Goal: Book appointment/travel/reservation

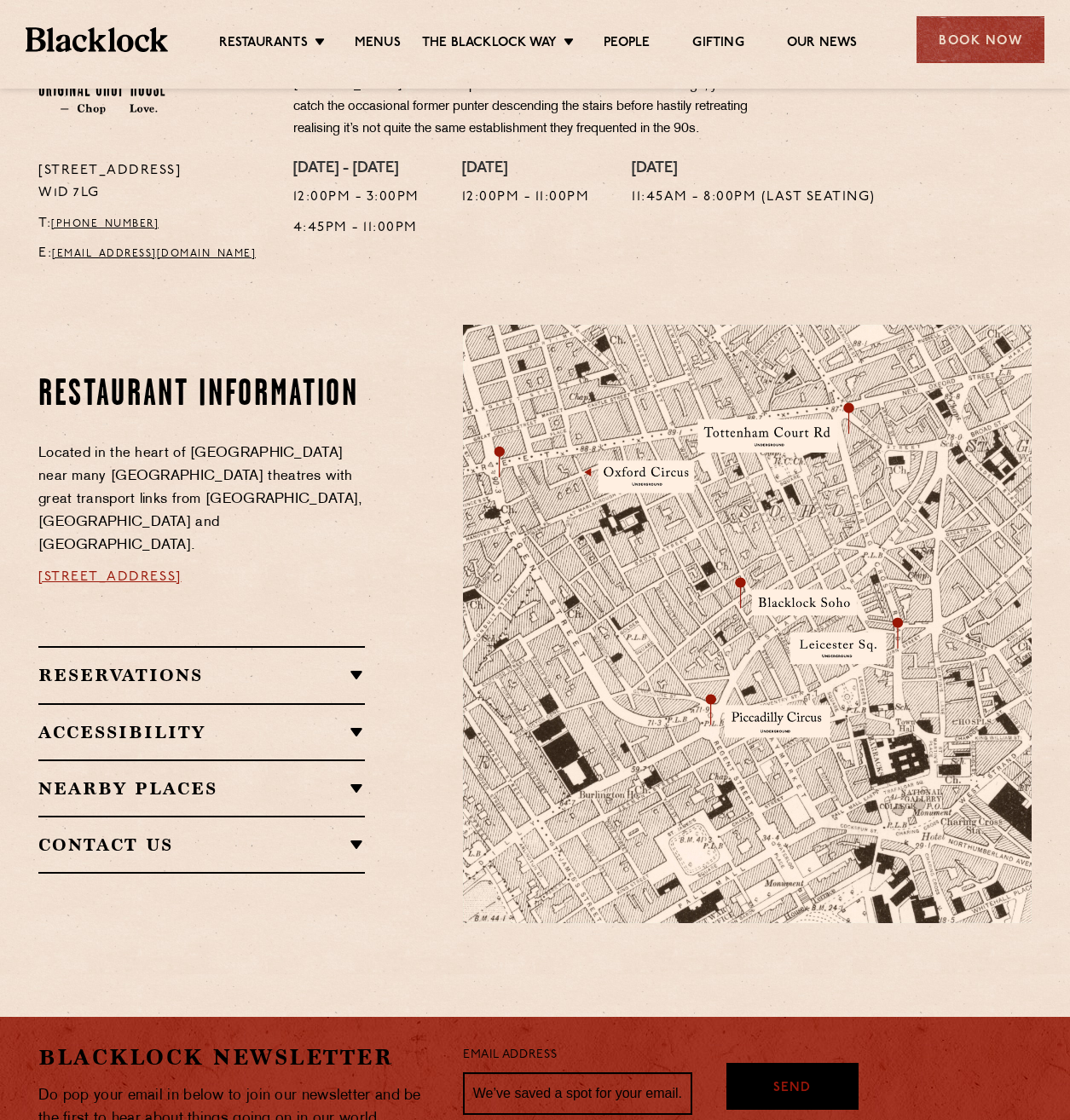
scroll to position [682, 0]
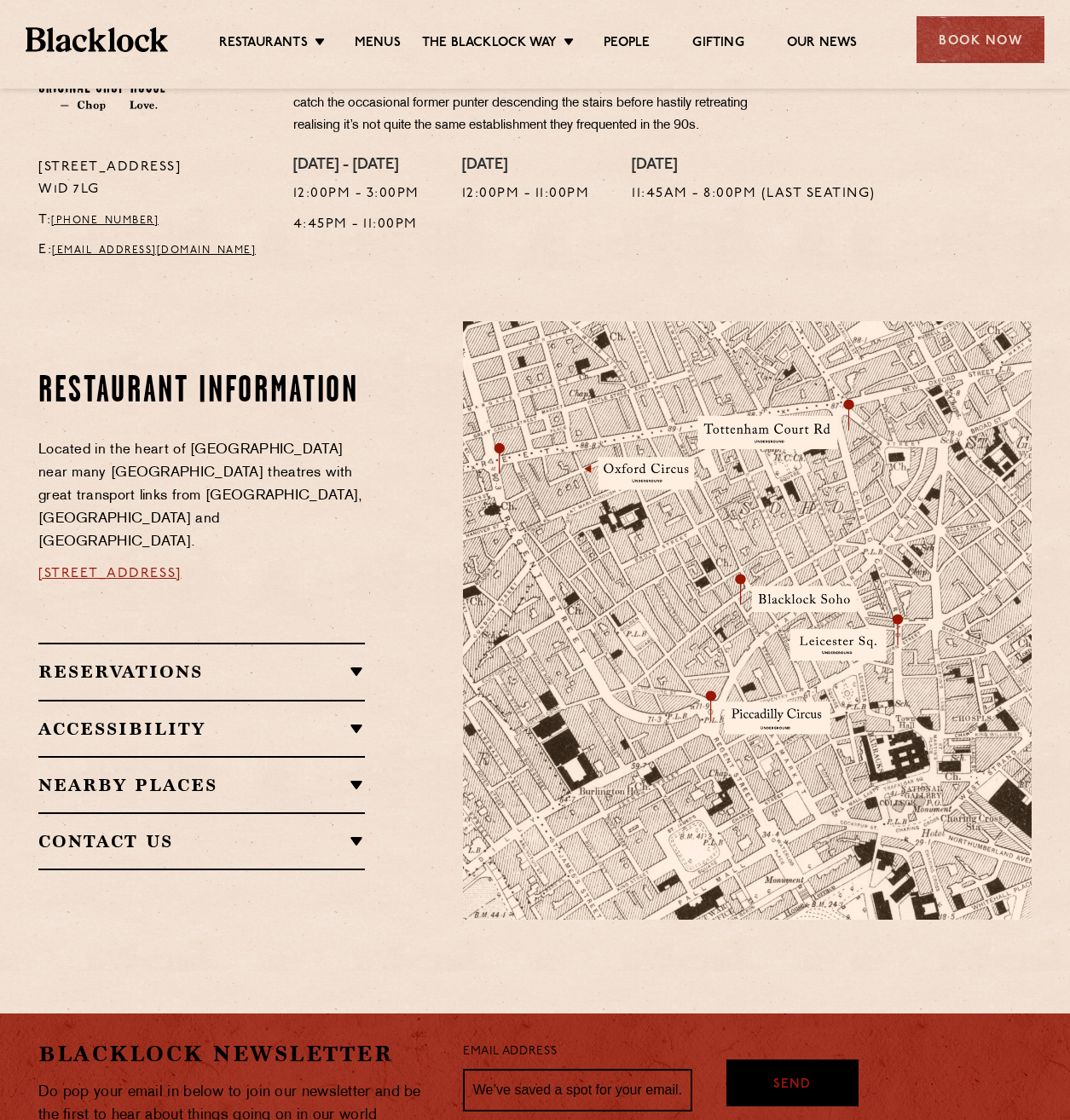
click at [167, 662] on h2 "Reservations" at bounding box center [201, 672] width 326 height 20
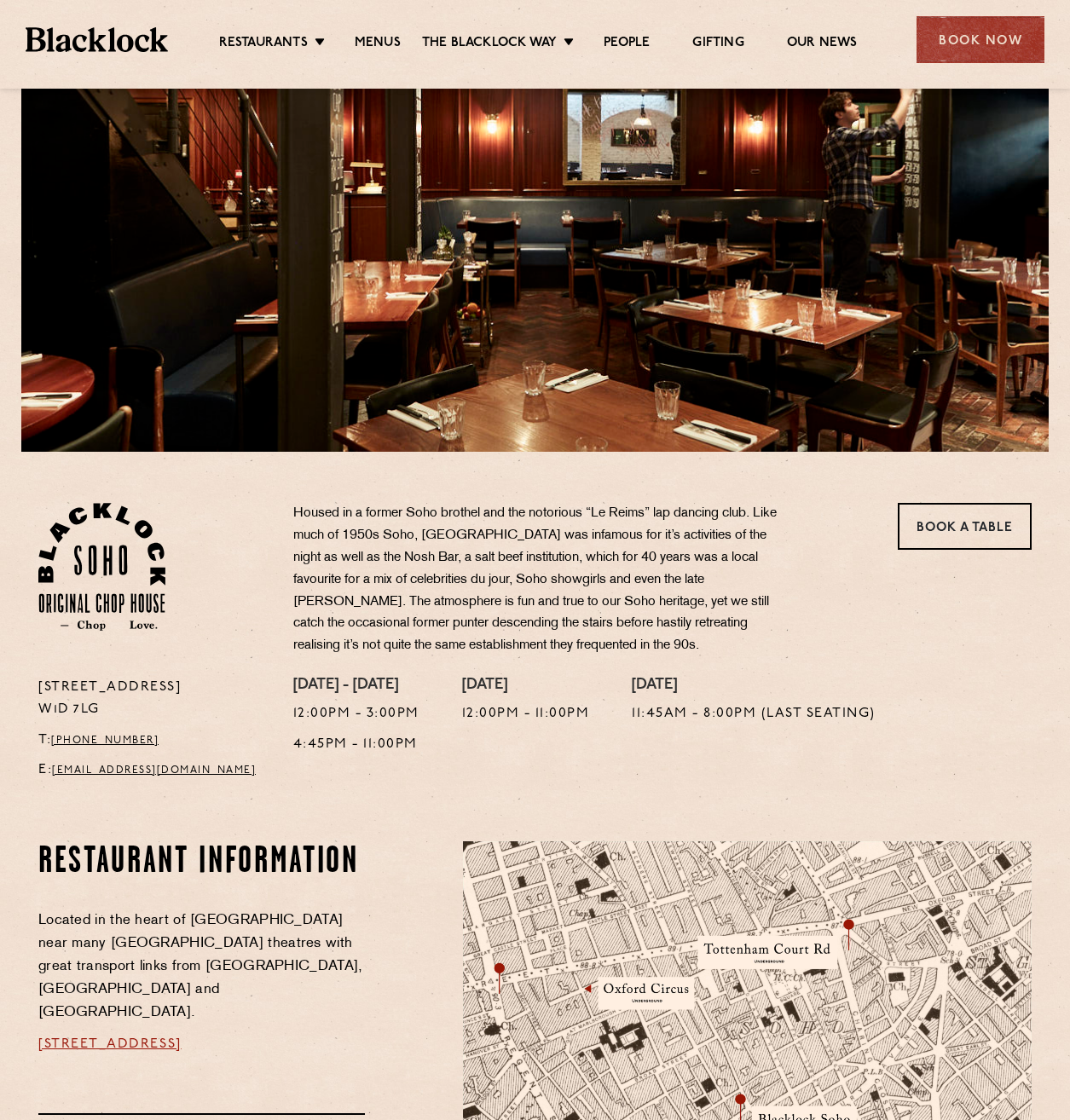
scroll to position [0, 0]
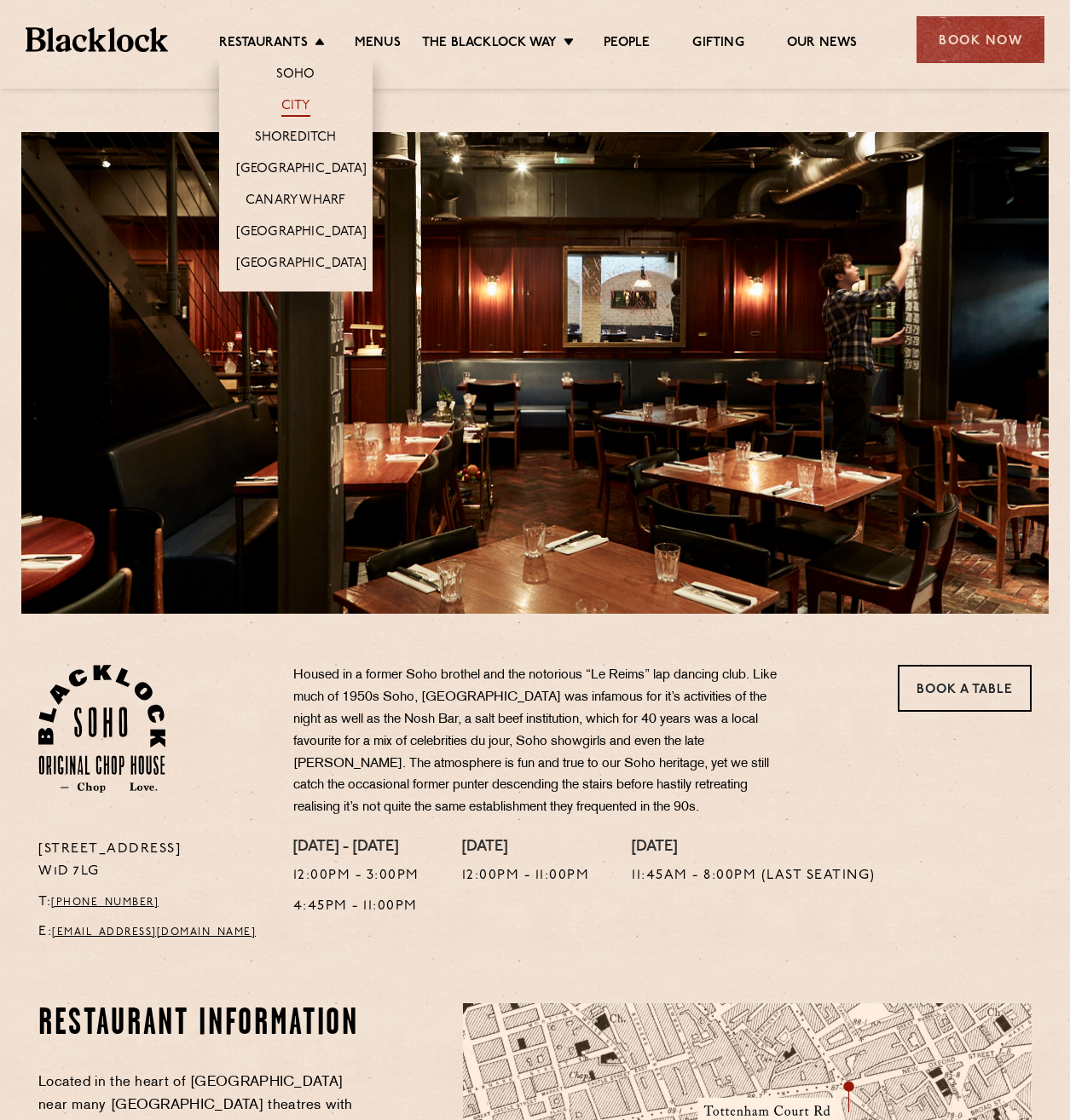
click at [281, 101] on link "City" at bounding box center [295, 107] width 29 height 19
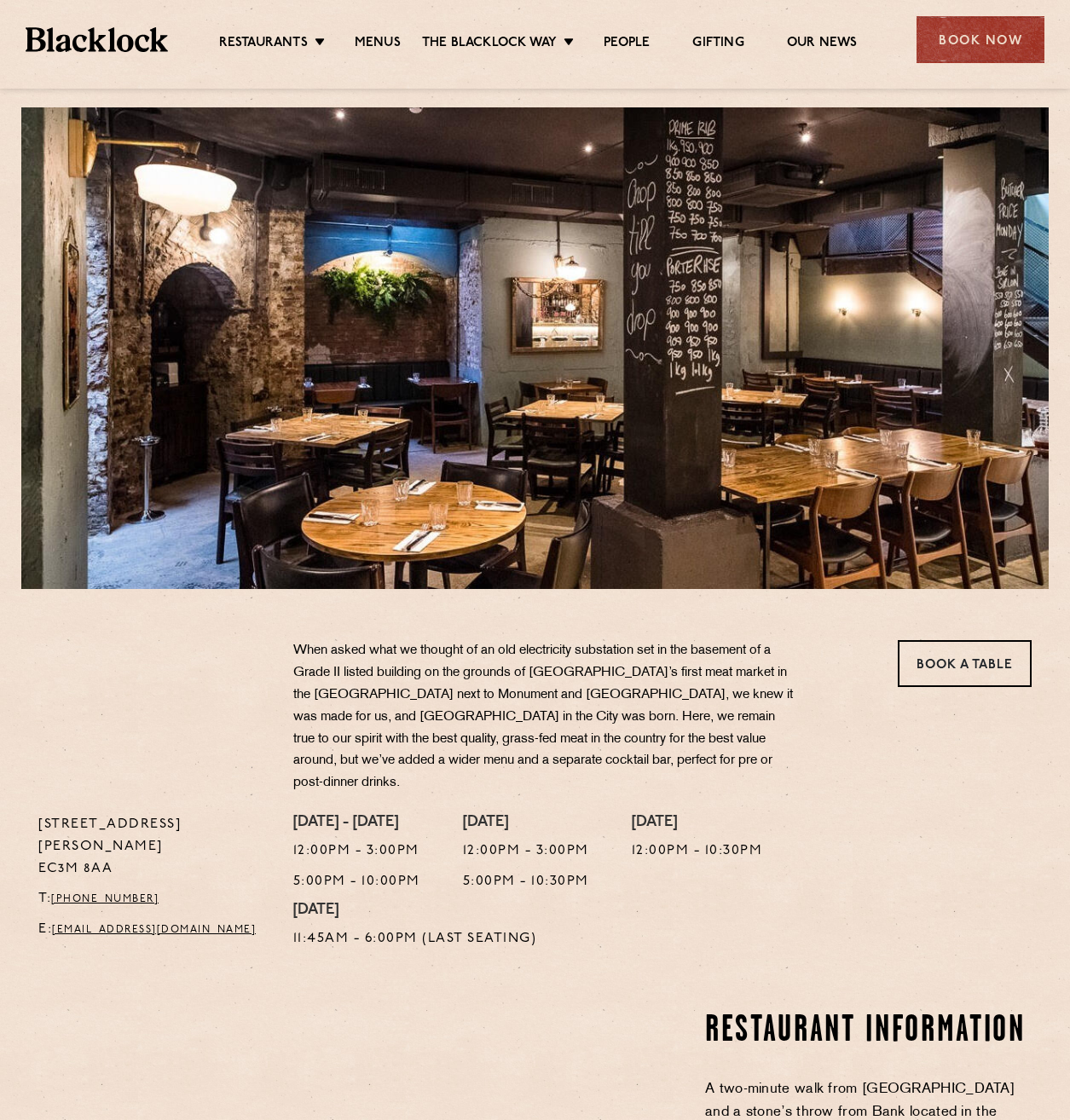
scroll to position [512, 0]
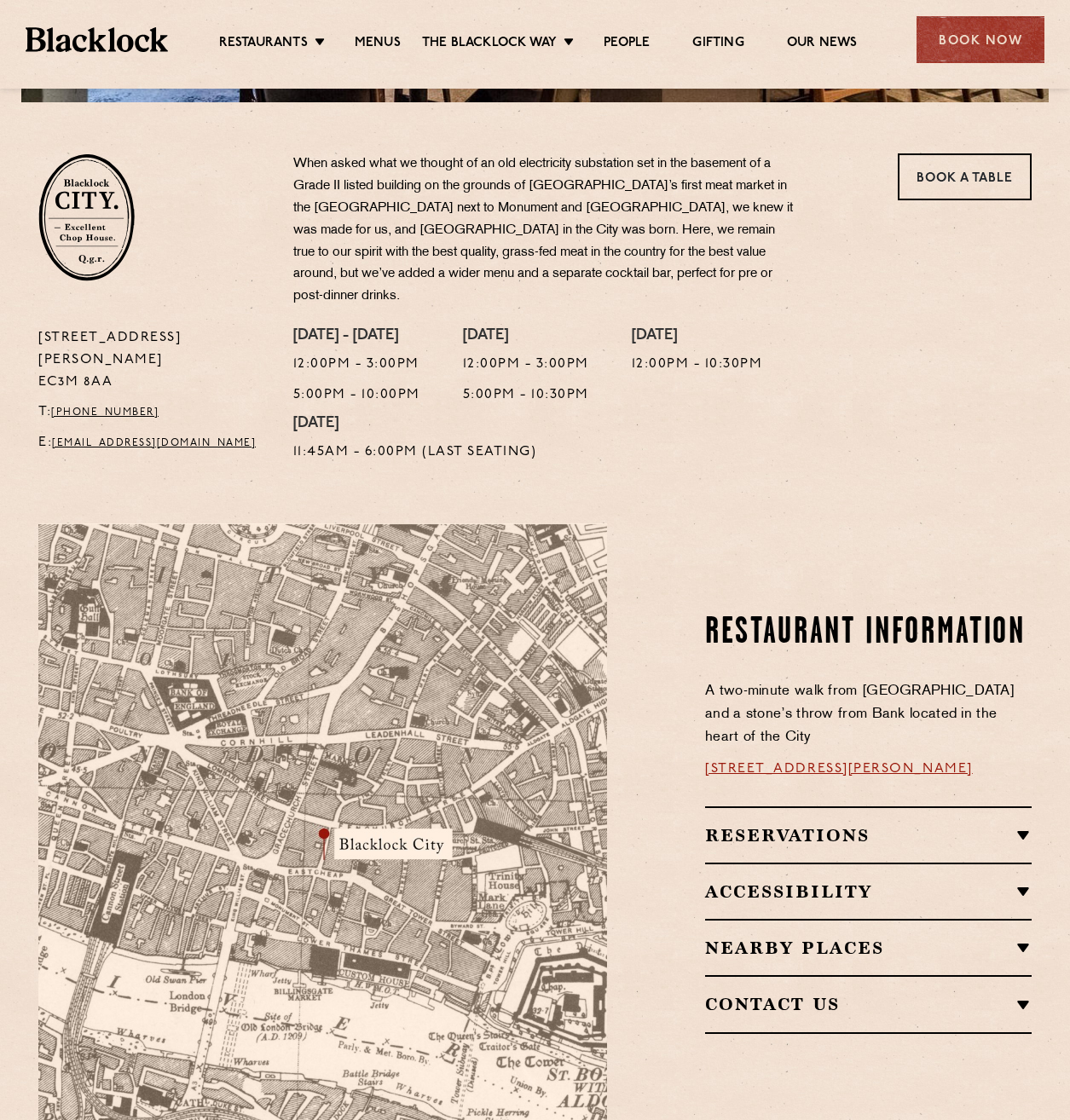
click at [800, 826] on h2 "Reservations" at bounding box center [868, 835] width 326 height 20
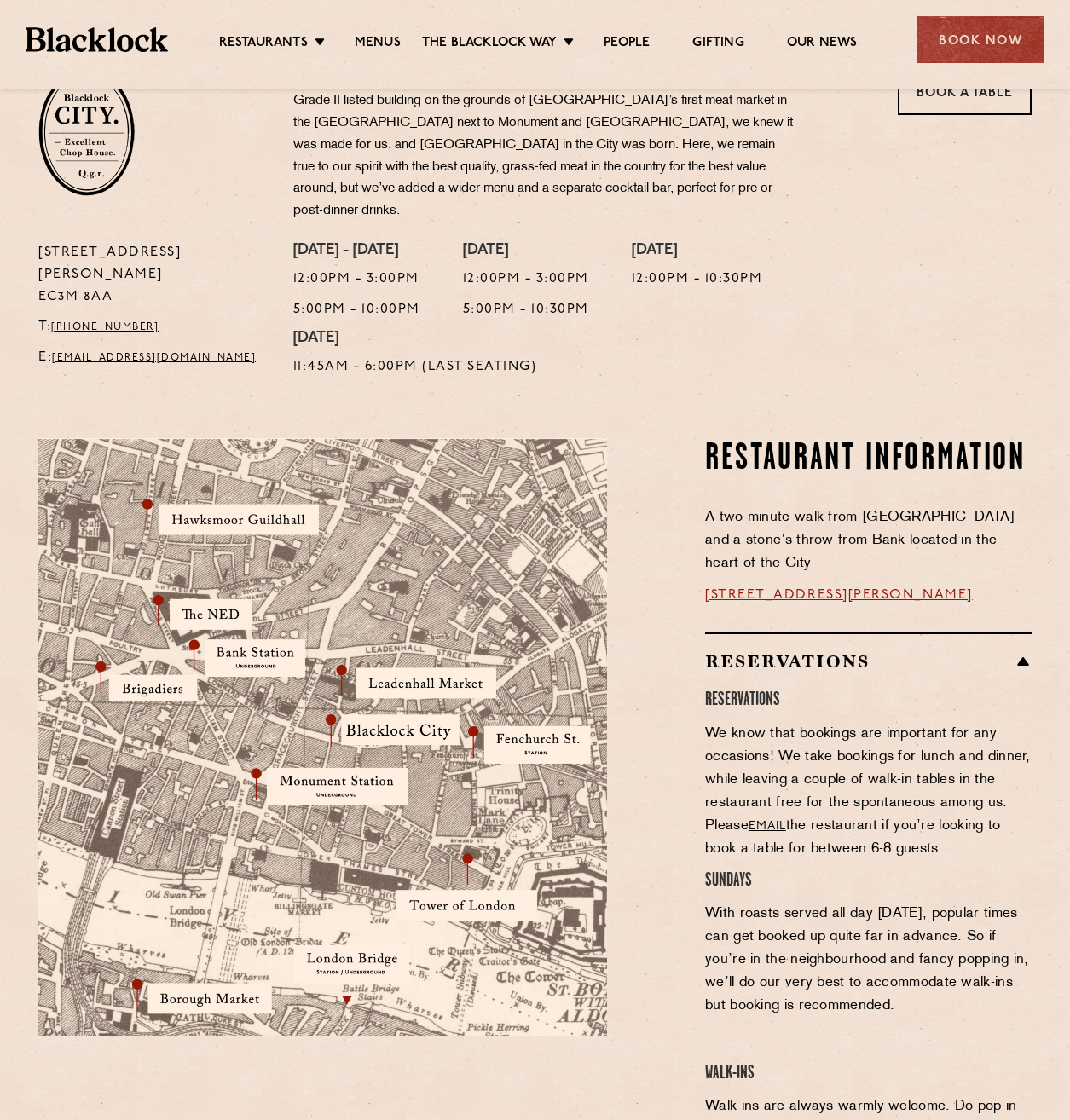
scroll to position [0, 0]
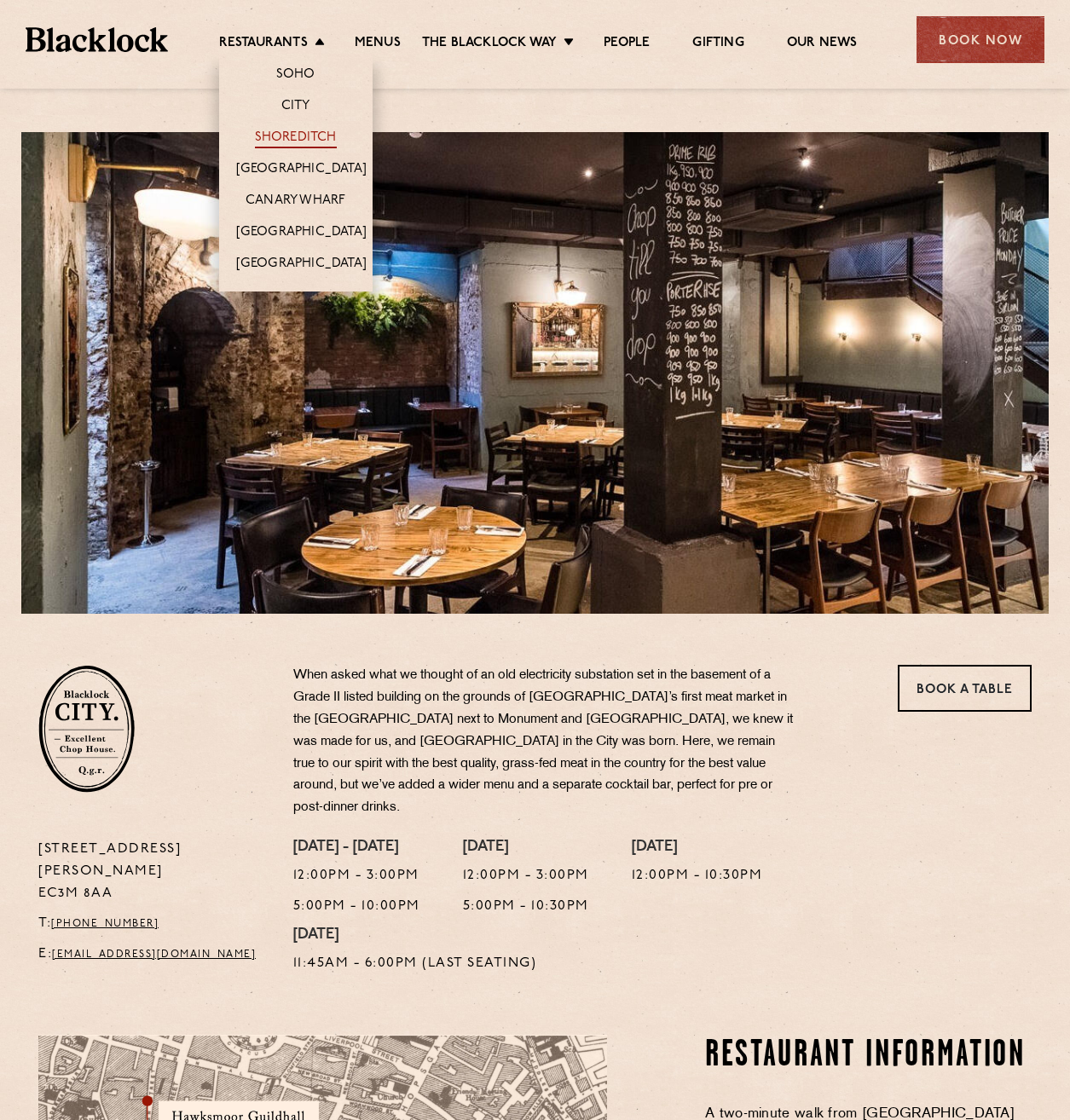
click at [297, 142] on link "Shoreditch" at bounding box center [296, 139] width 82 height 19
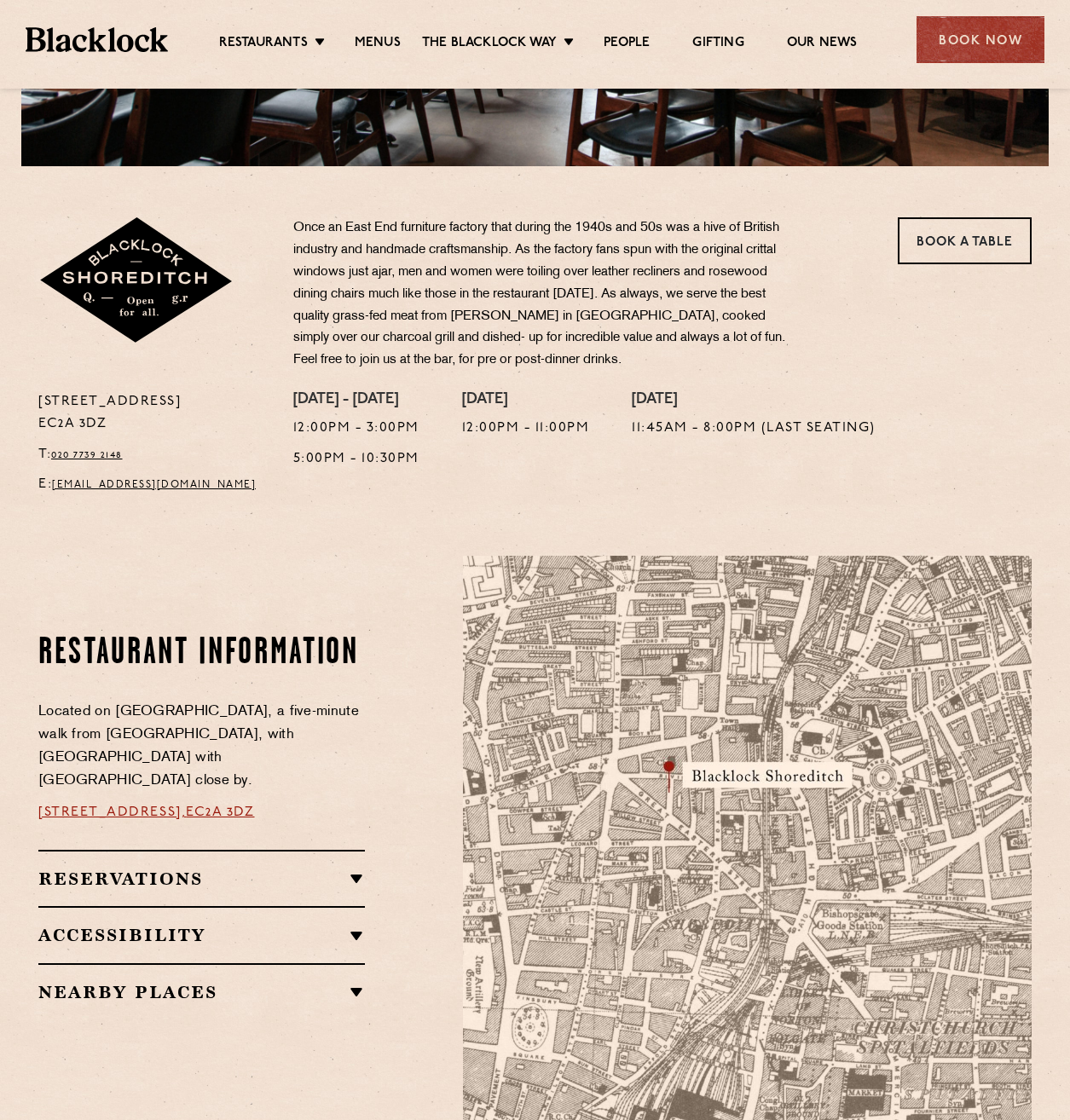
scroll to position [597, 0]
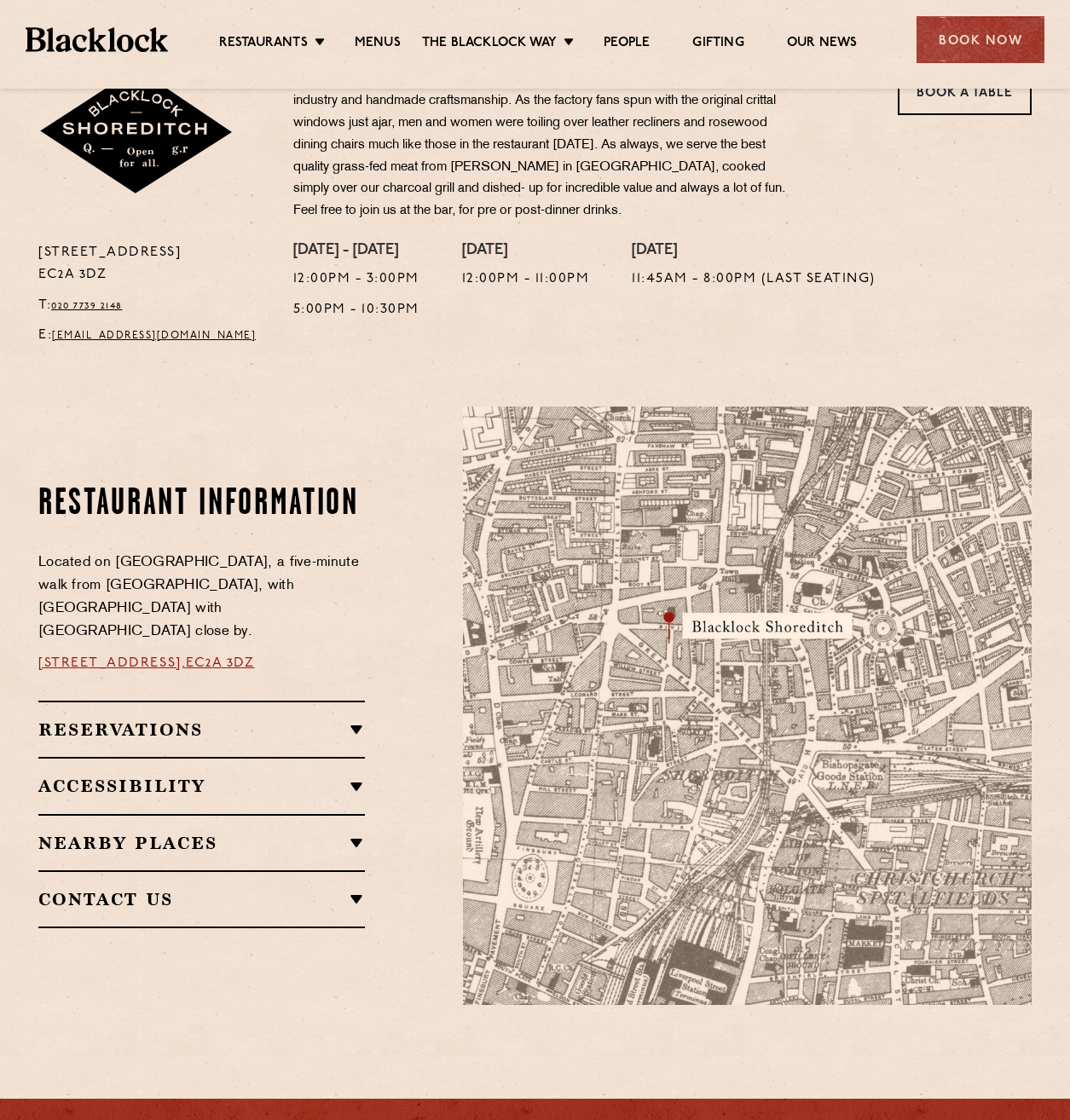
click at [217, 731] on div "Reservations Walk-Ins Walk-ins are always warmly welcome. Do pop in and we’ll g…" at bounding box center [201, 729] width 326 height 56
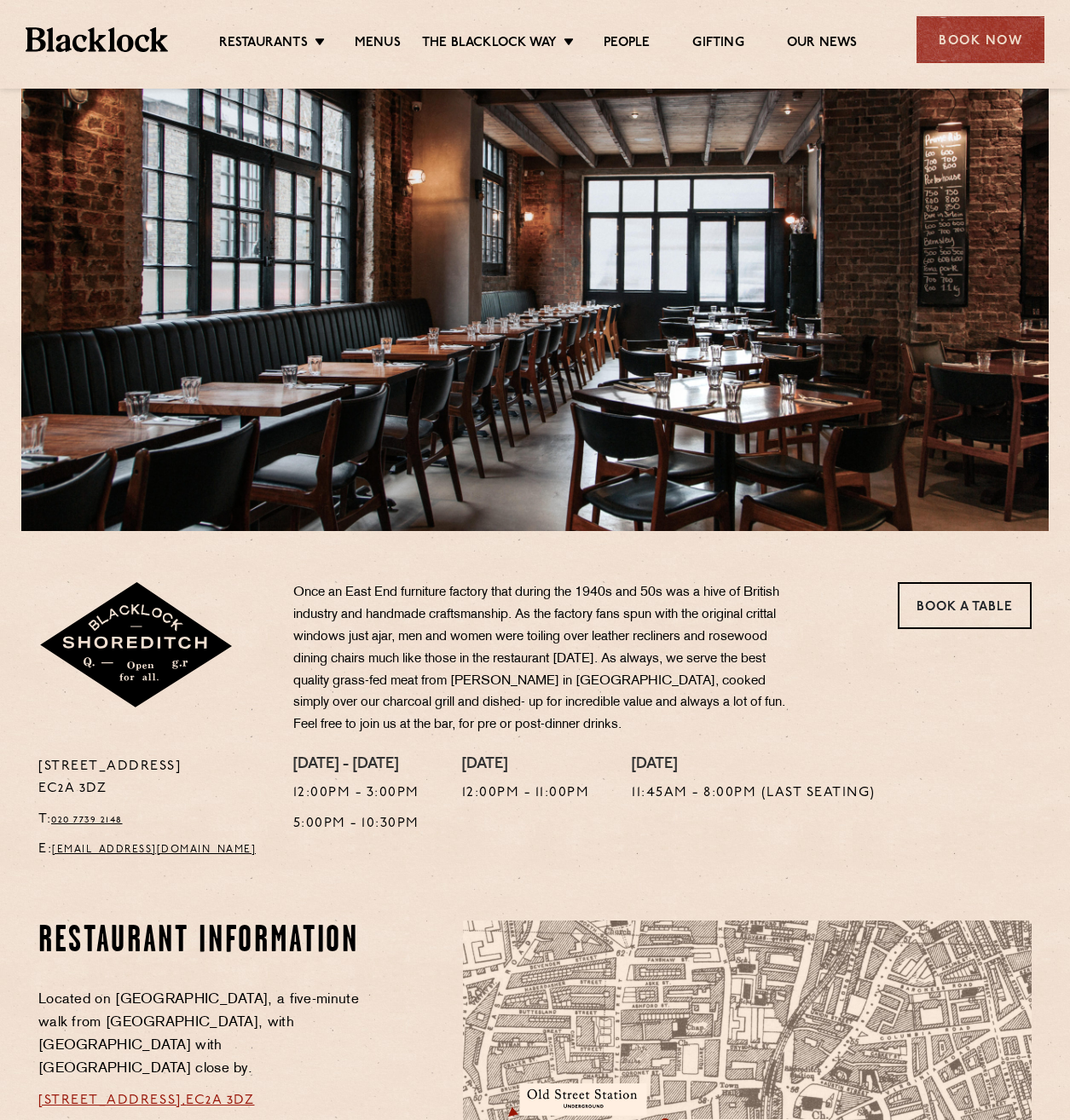
scroll to position [0, 0]
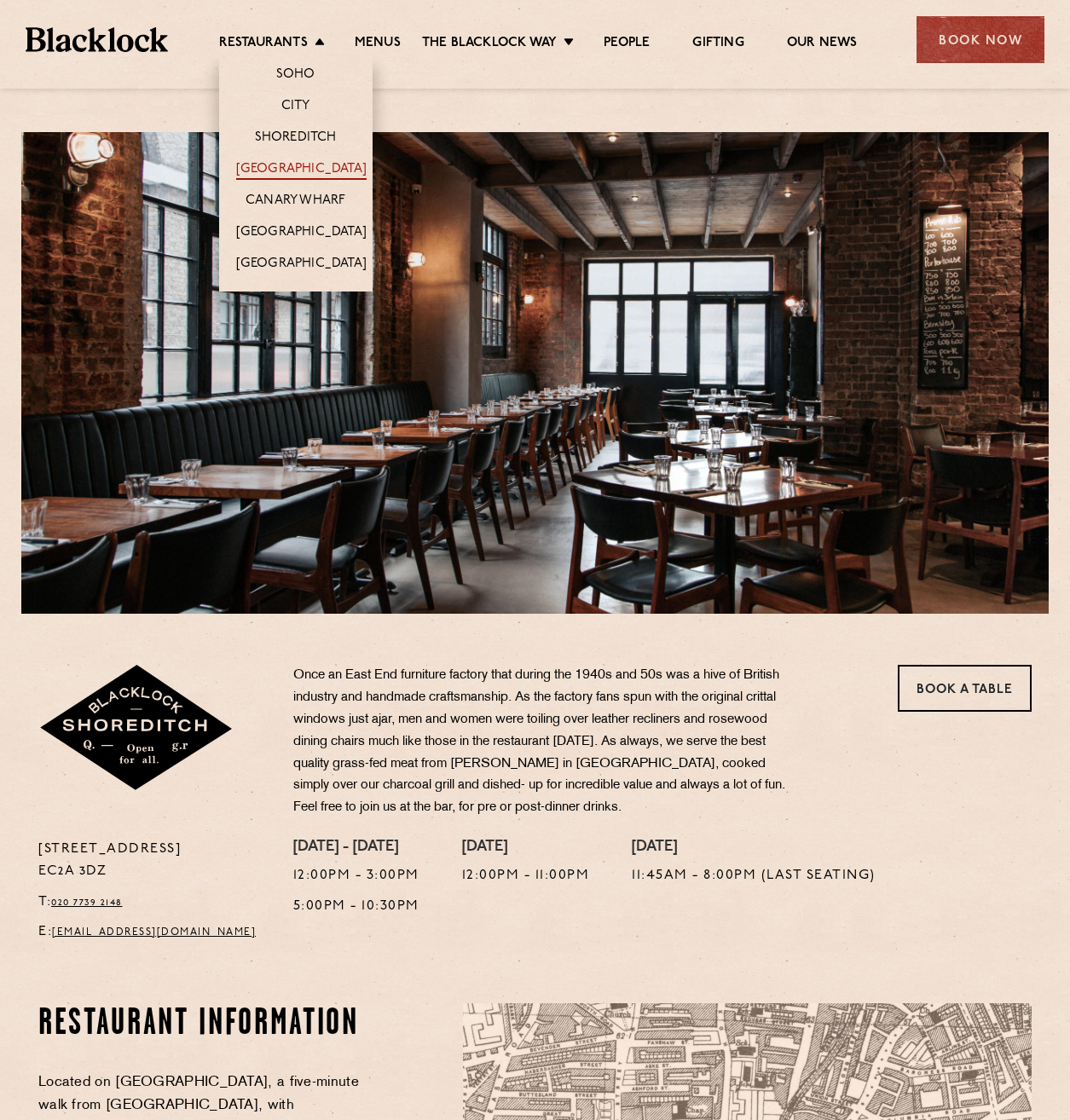
click at [302, 165] on link "[GEOGRAPHIC_DATA]" at bounding box center [301, 170] width 131 height 19
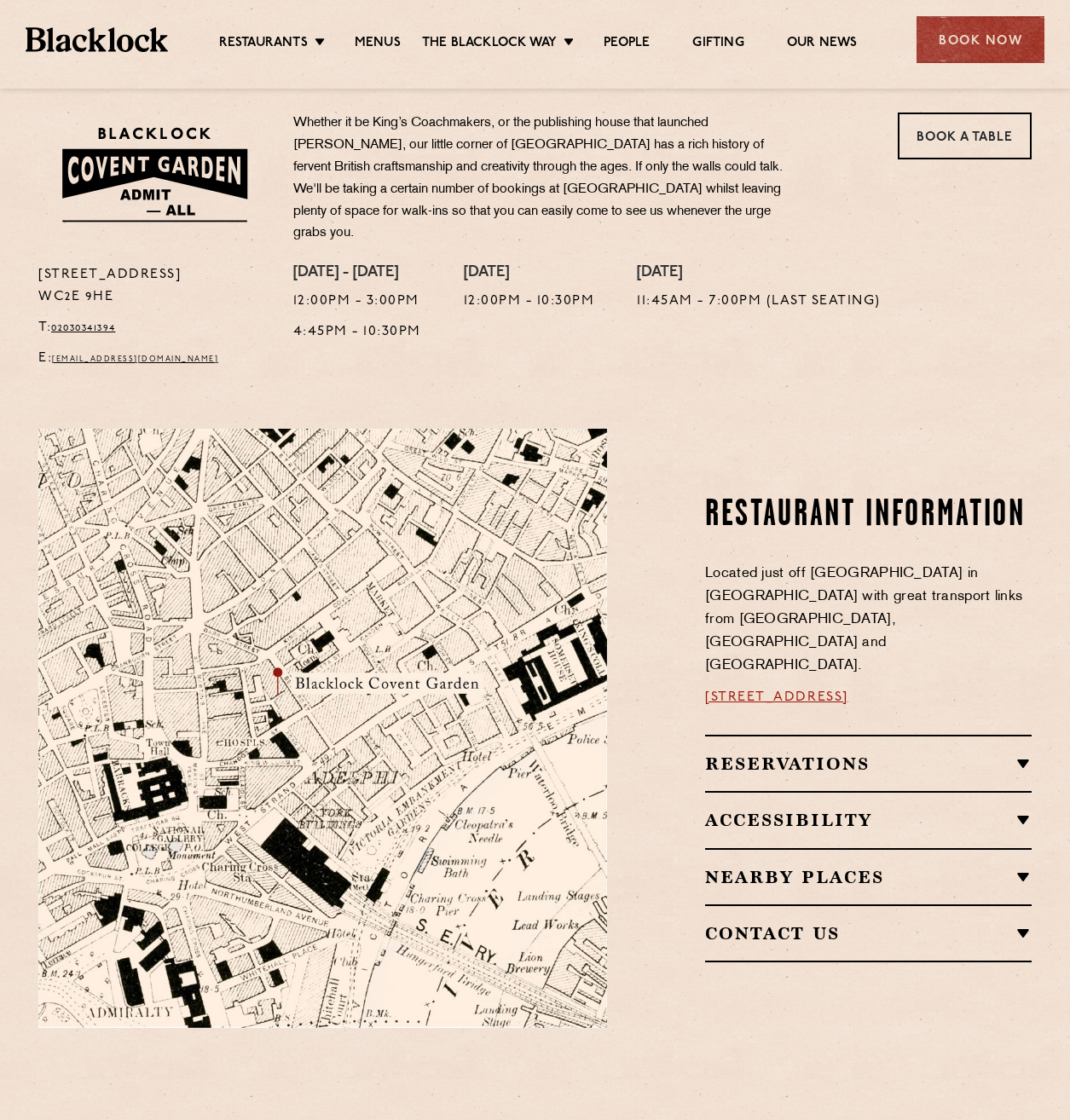
scroll to position [767, 0]
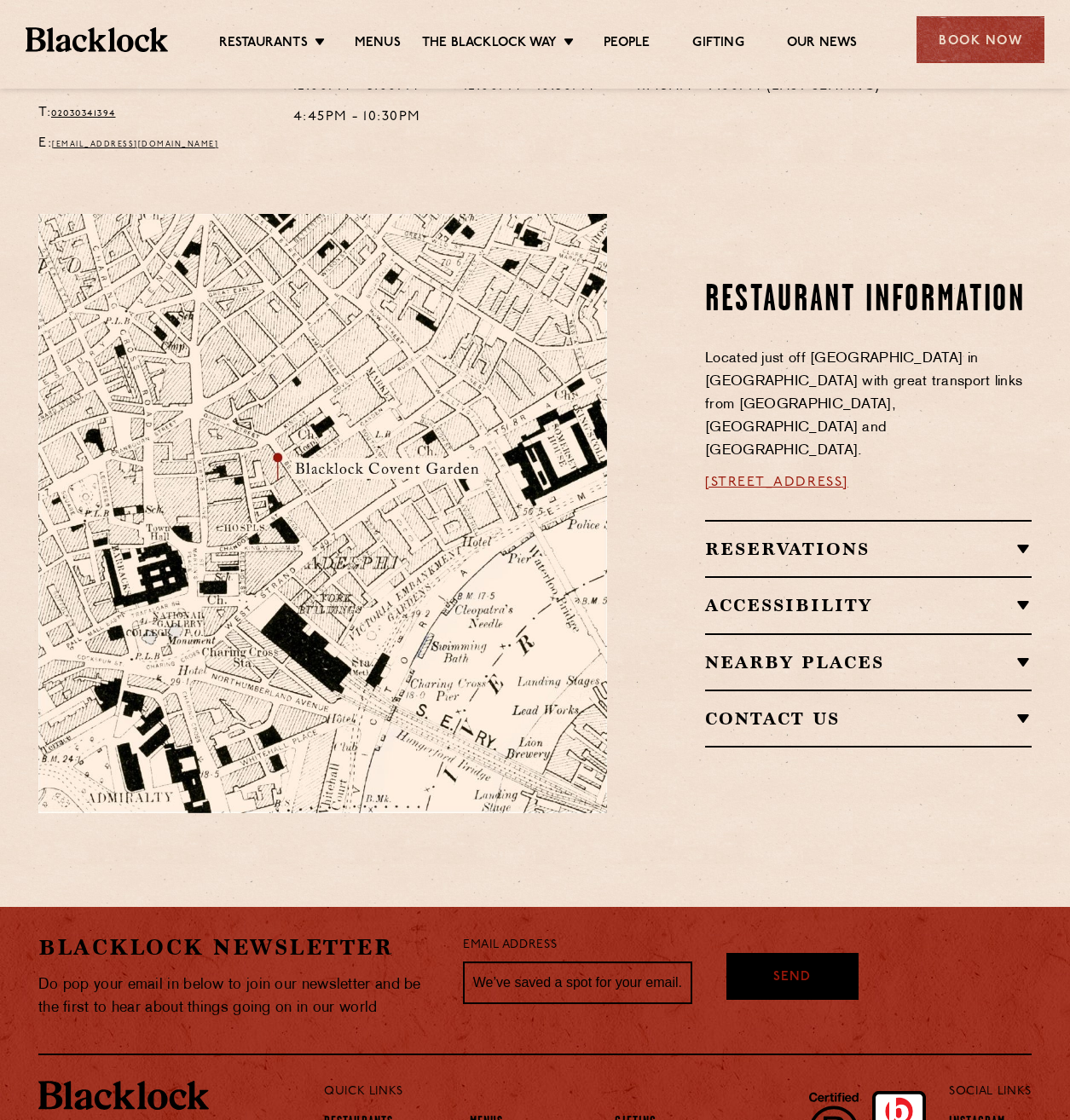
click at [834, 539] on h2 "Reservations" at bounding box center [868, 549] width 326 height 20
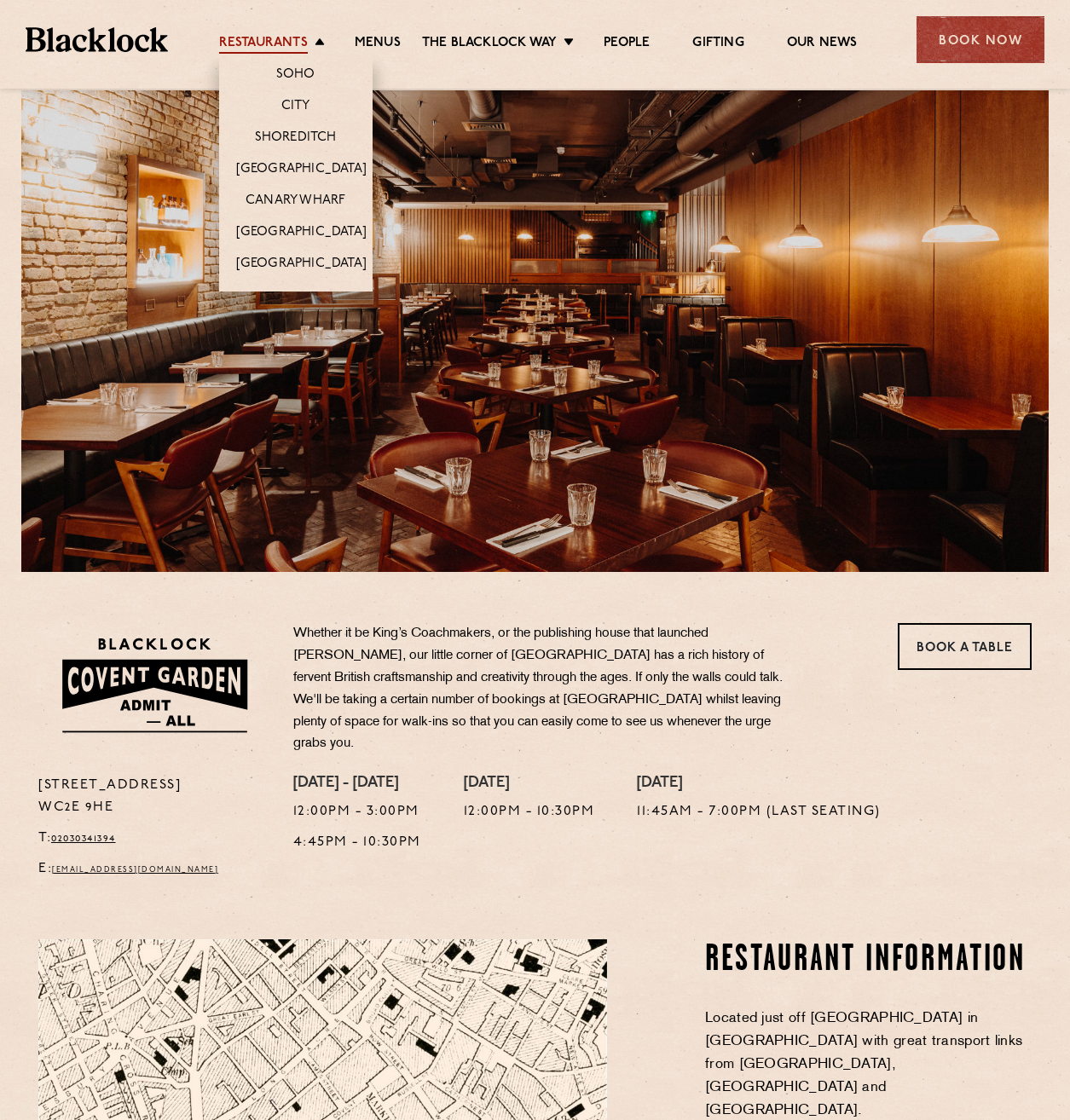
scroll to position [0, 0]
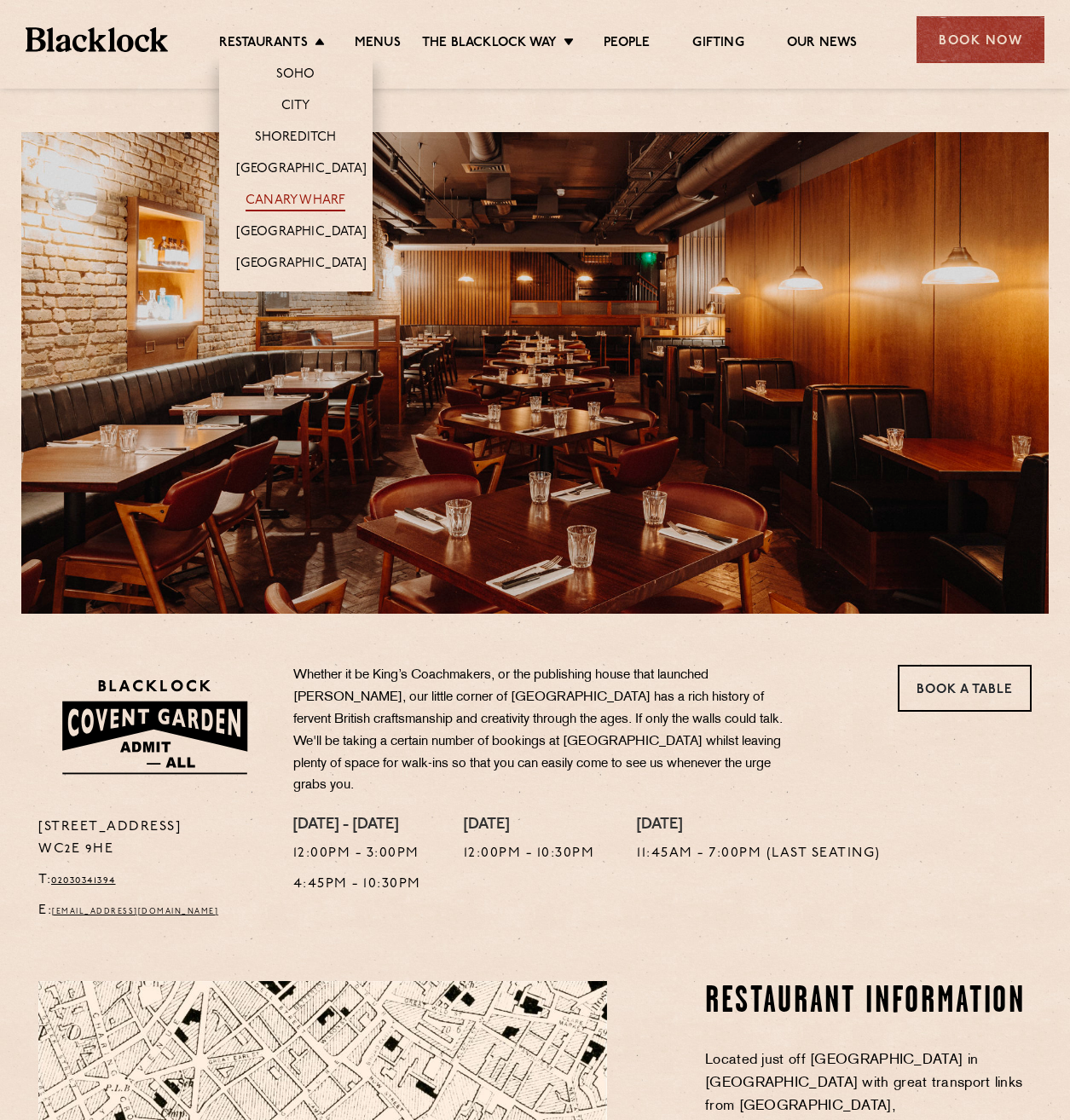
click at [307, 201] on link "Canary Wharf" at bounding box center [295, 202] width 100 height 19
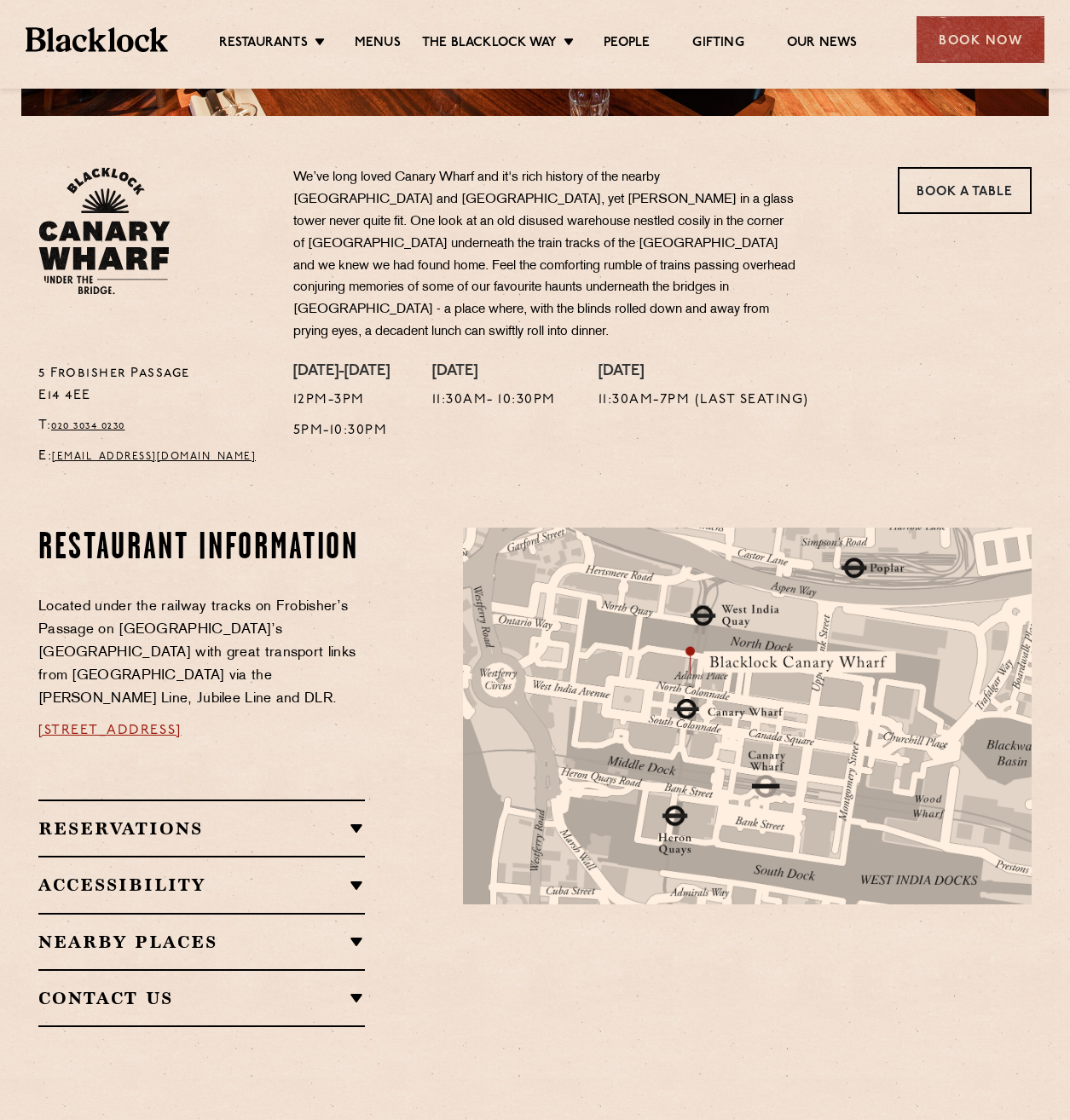
scroll to position [682, 0]
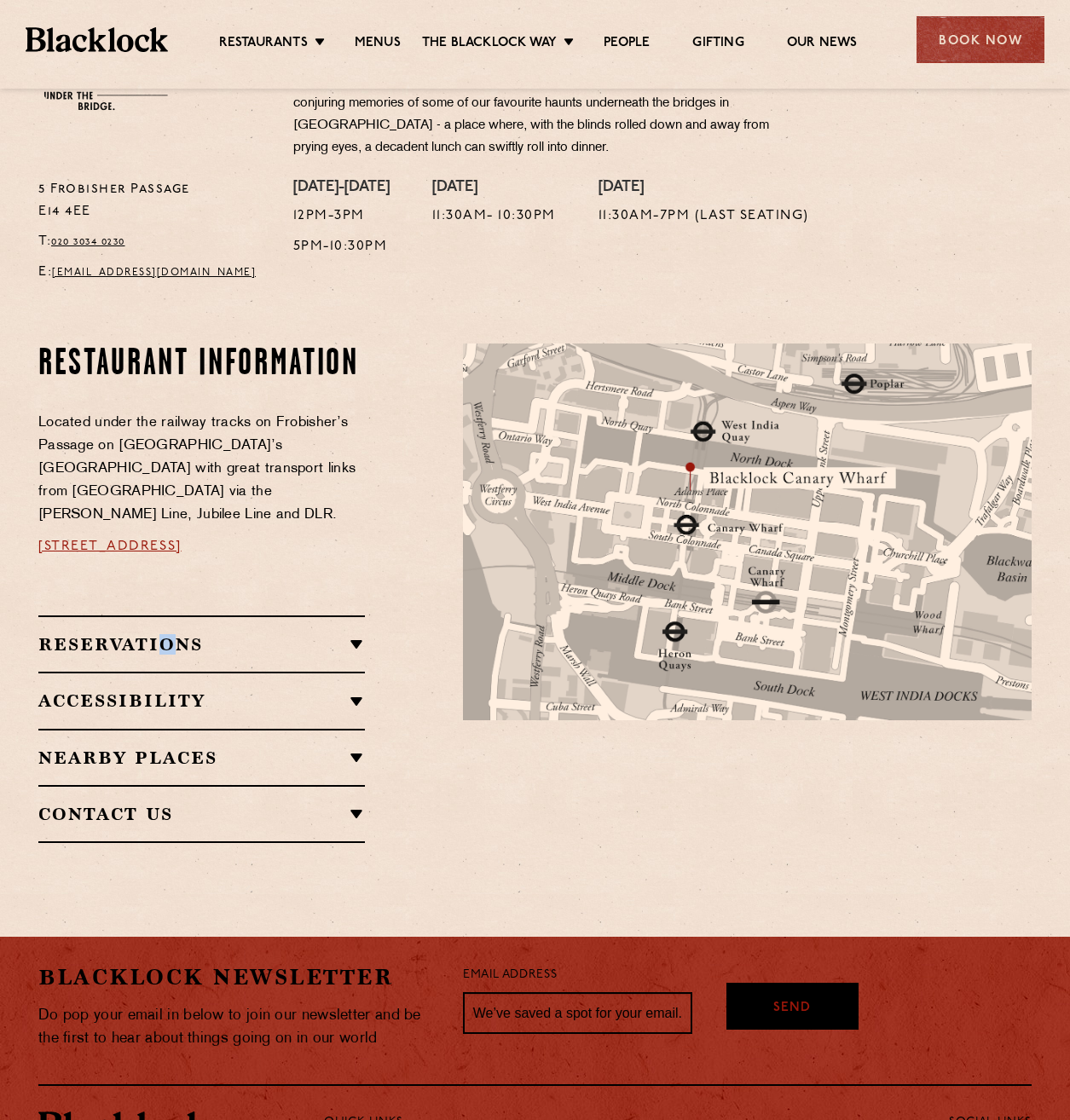
click at [165, 616] on div "Reservations WALK-INS Walk-ins are always warmly welcome. Do pop in and we’ll g…" at bounding box center [201, 643] width 326 height 56
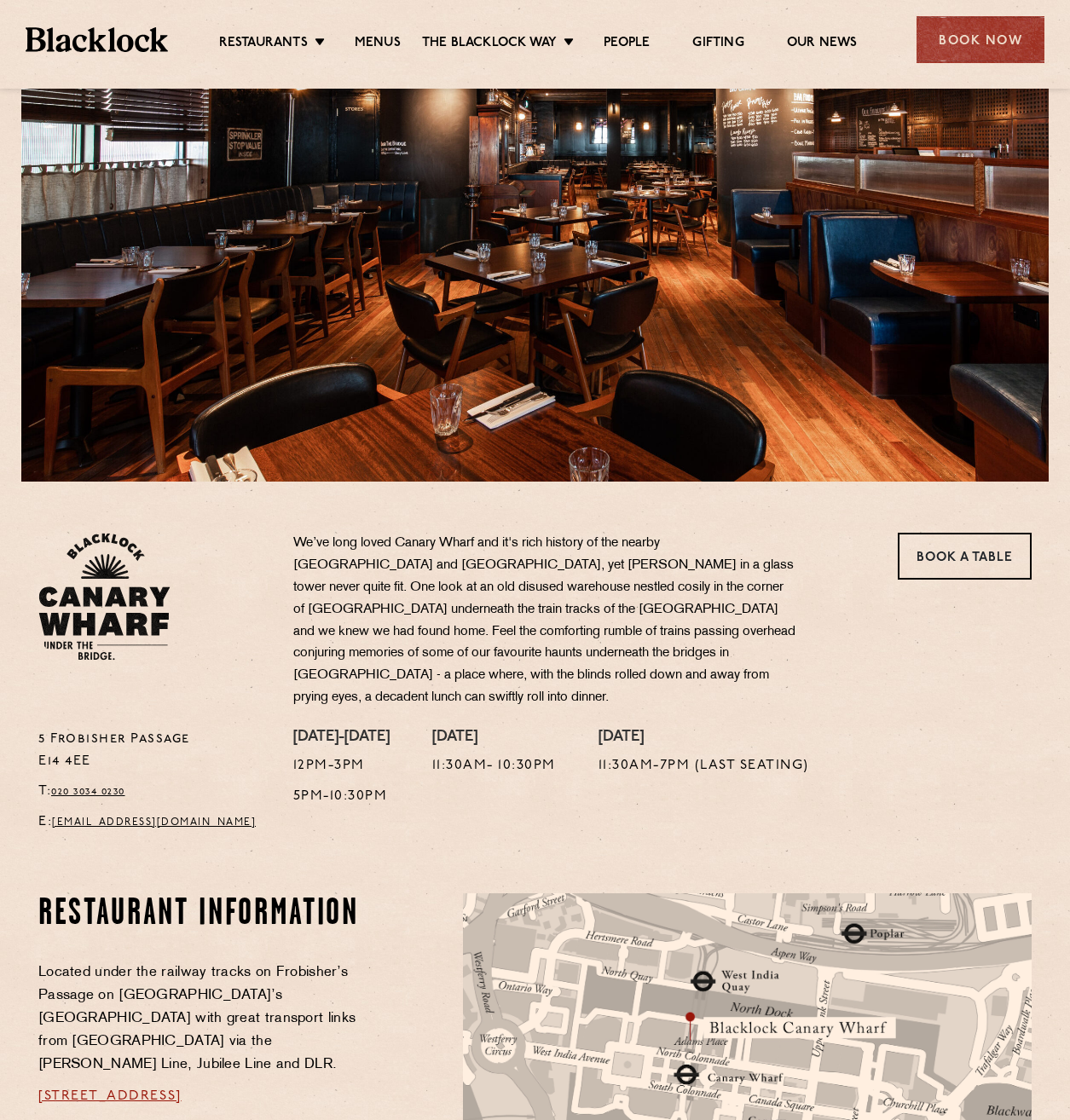
scroll to position [0, 0]
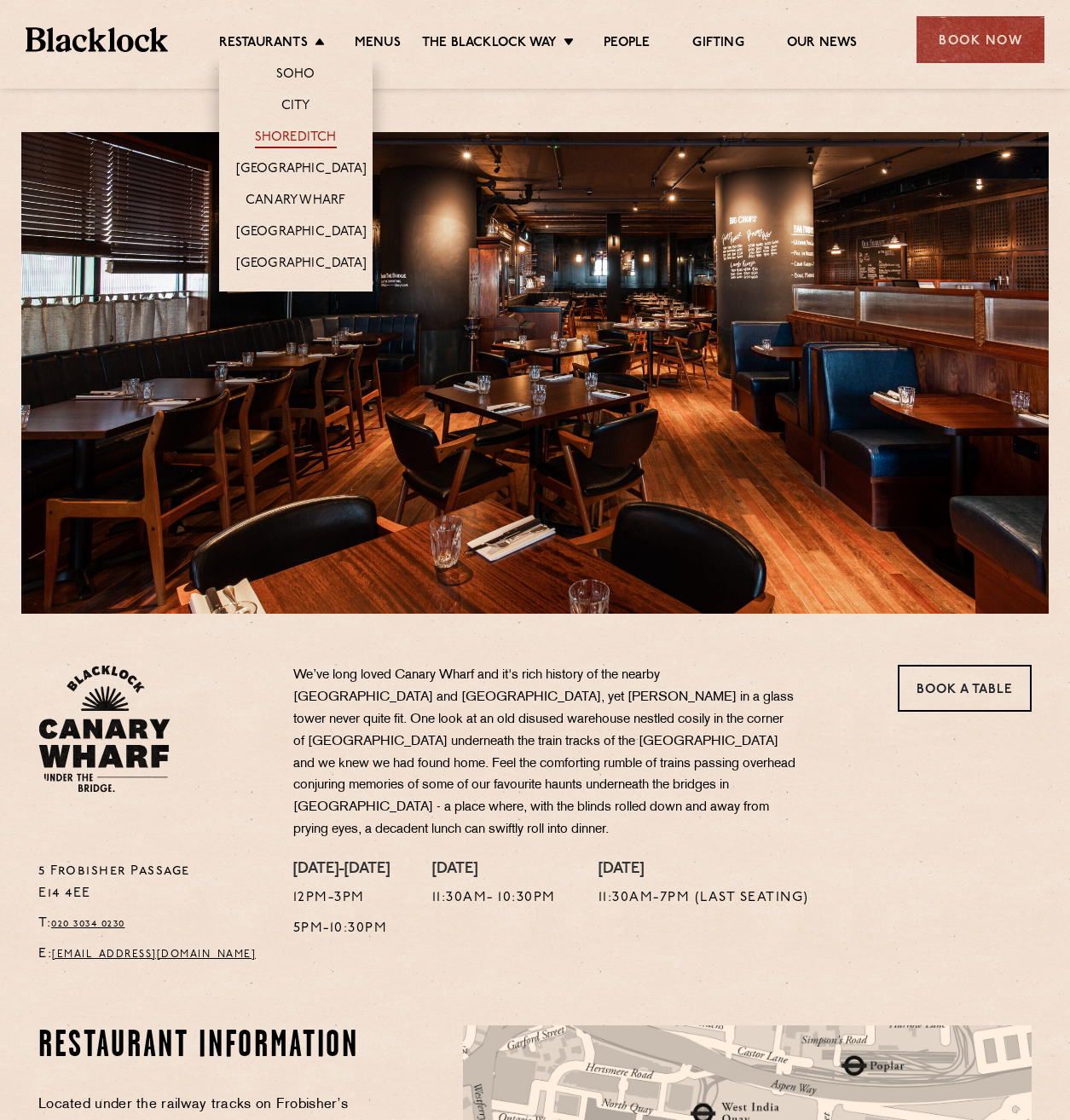
click at [294, 135] on link "Shoreditch" at bounding box center [296, 139] width 82 height 19
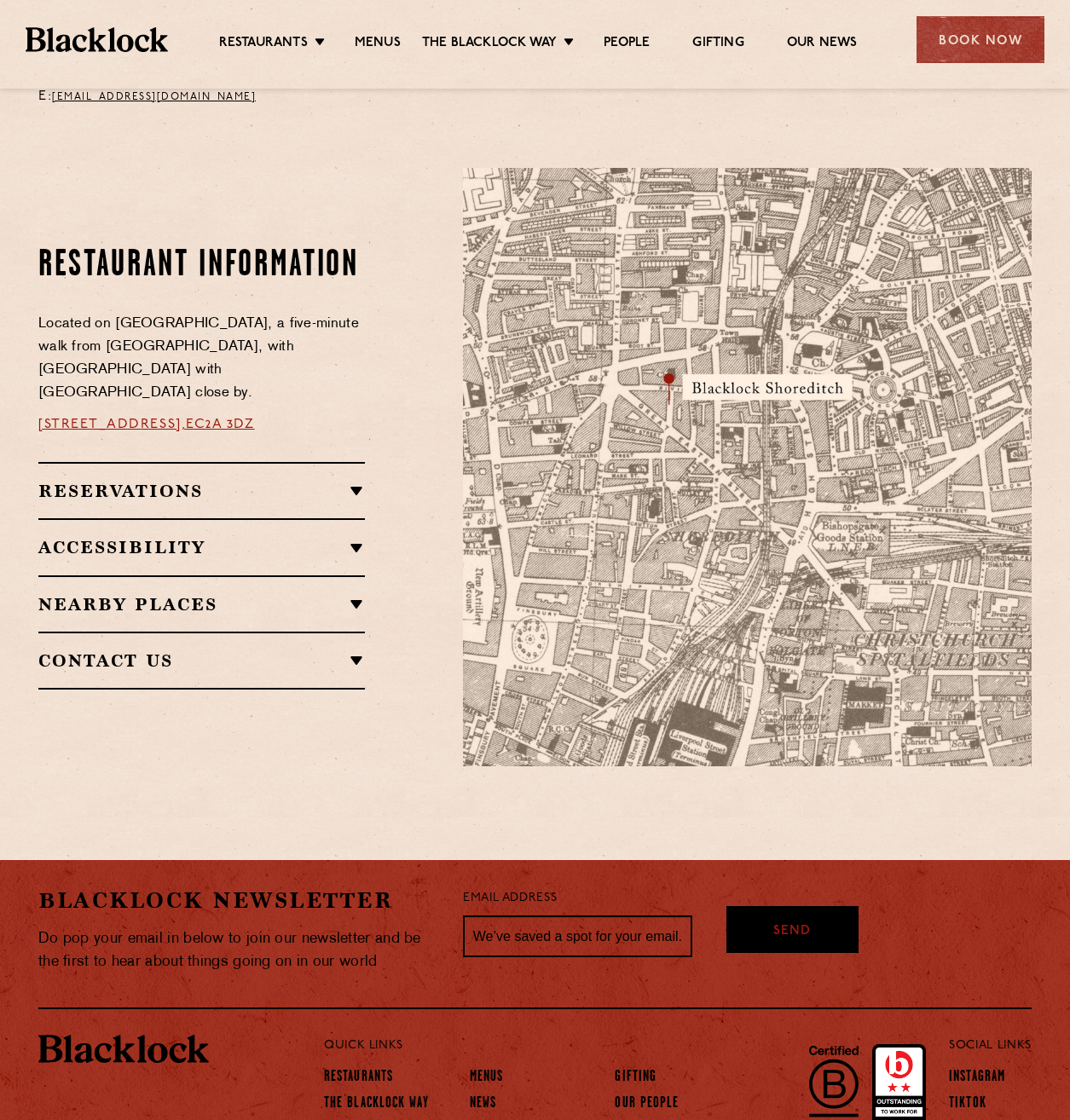
scroll to position [938, 0]
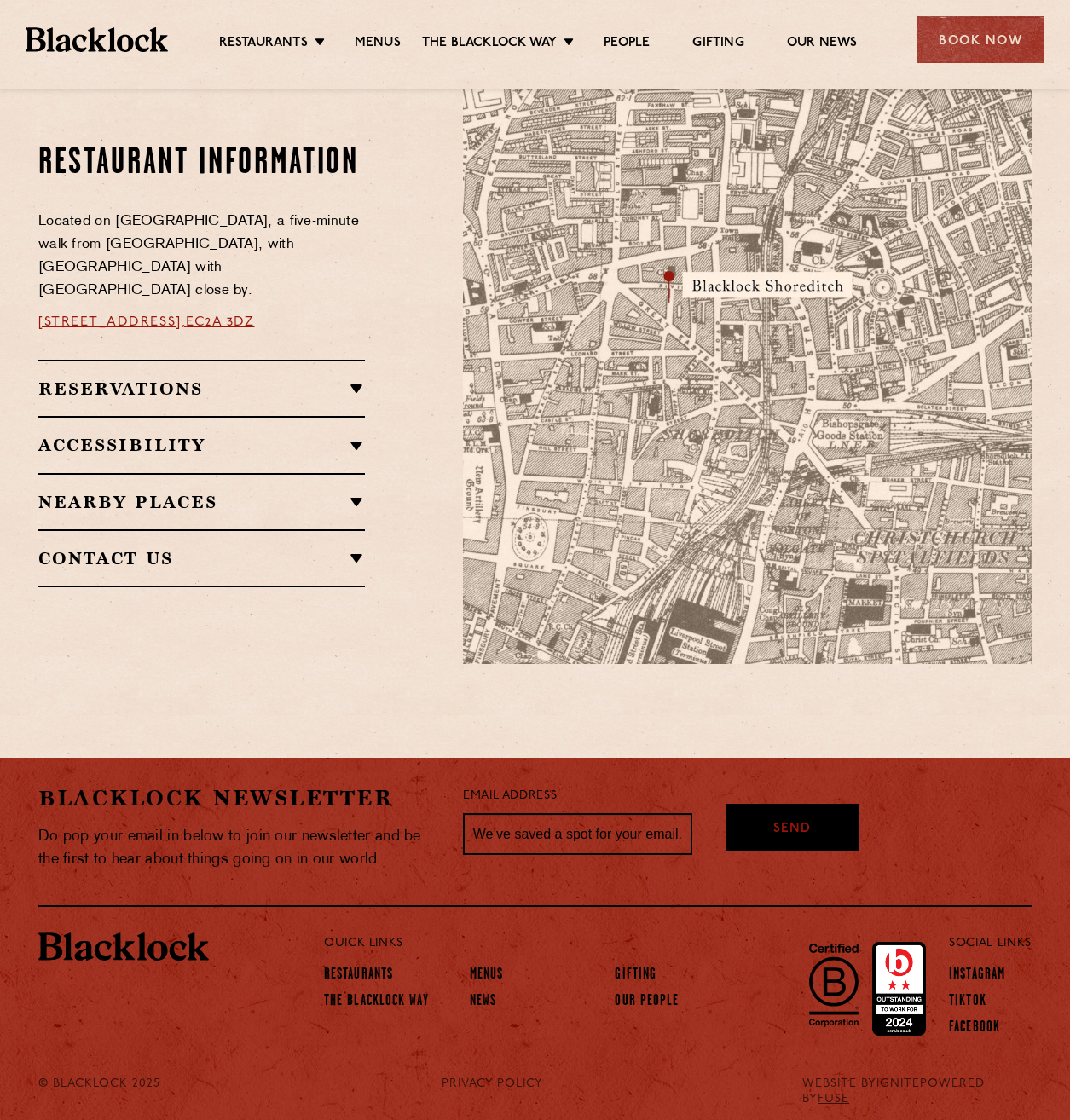
click at [140, 390] on div "Reservations Walk-Ins Walk-ins are always warmly welcome. Do pop in and we’ll g…" at bounding box center [201, 387] width 326 height 56
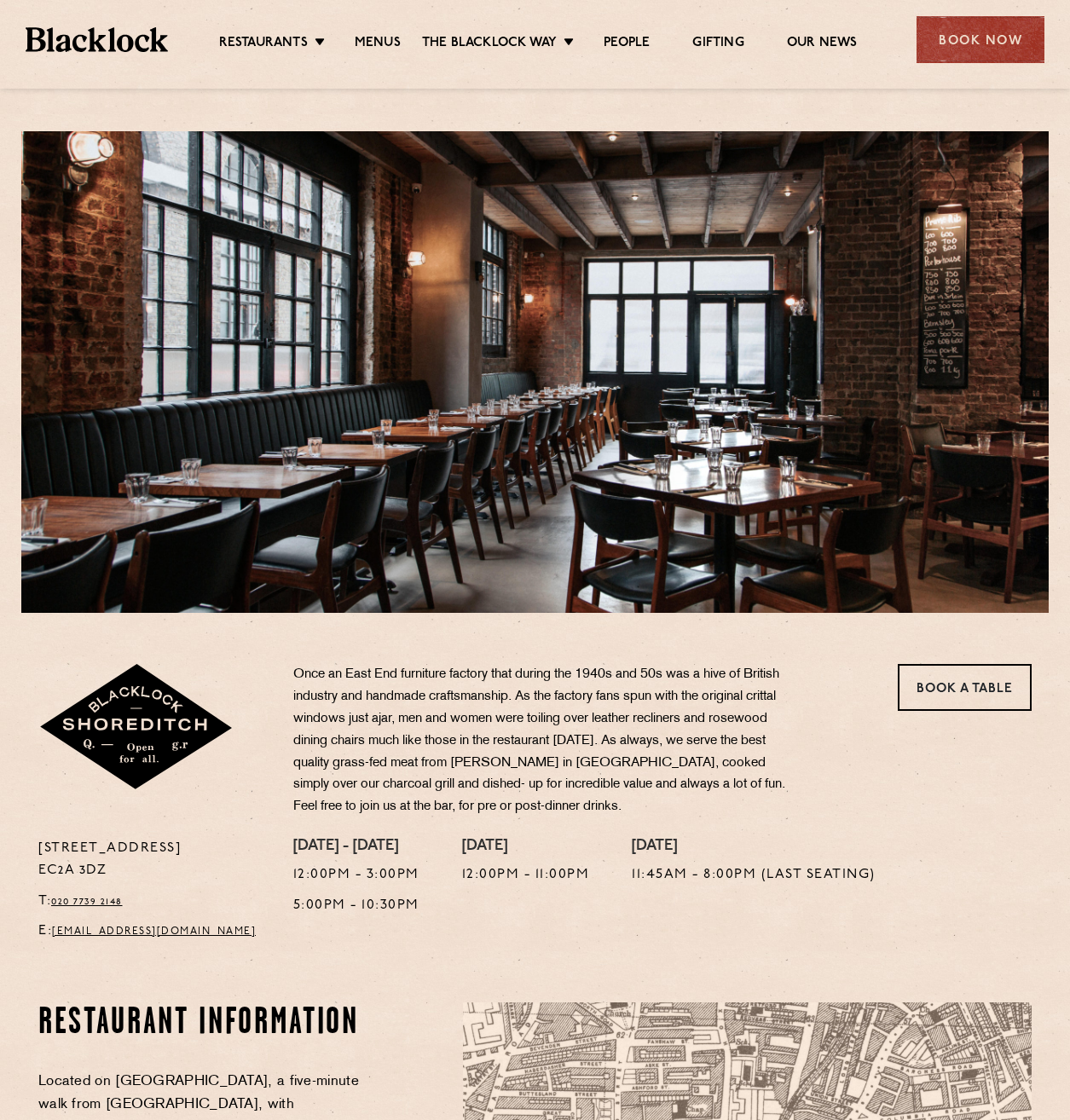
scroll to position [0, 0]
